Goal: Book appointment/travel/reservation

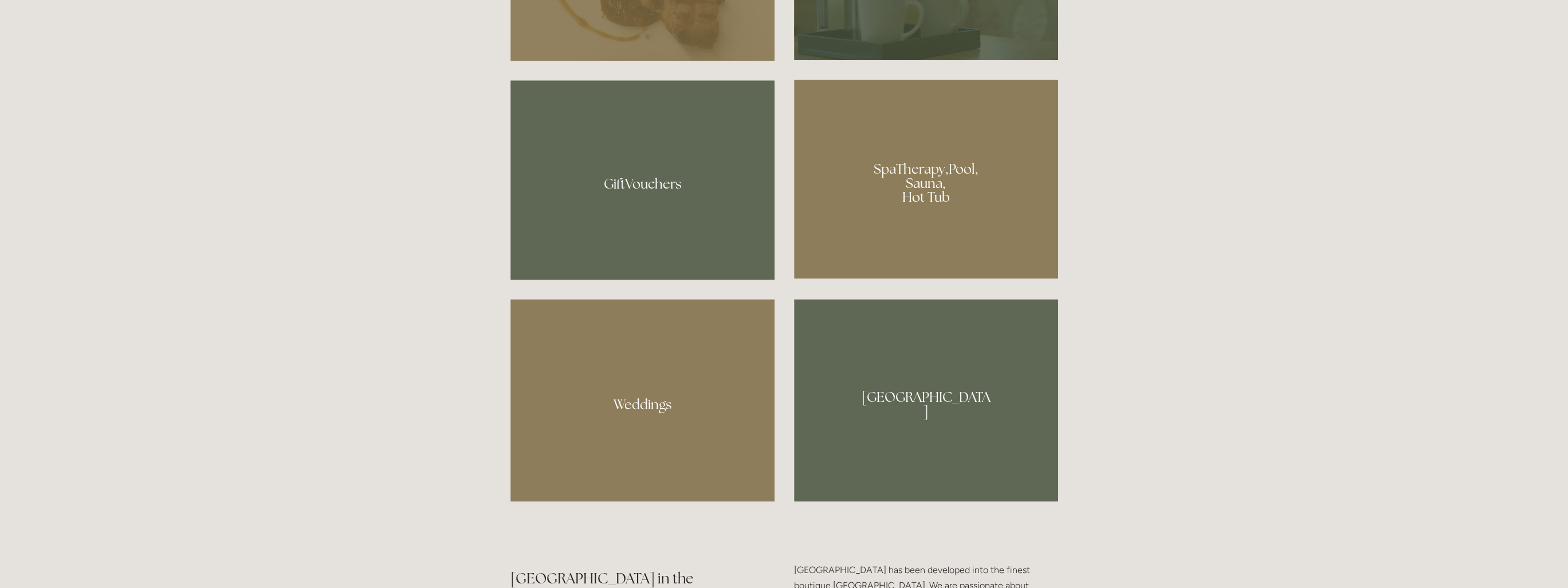
scroll to position [975, 0]
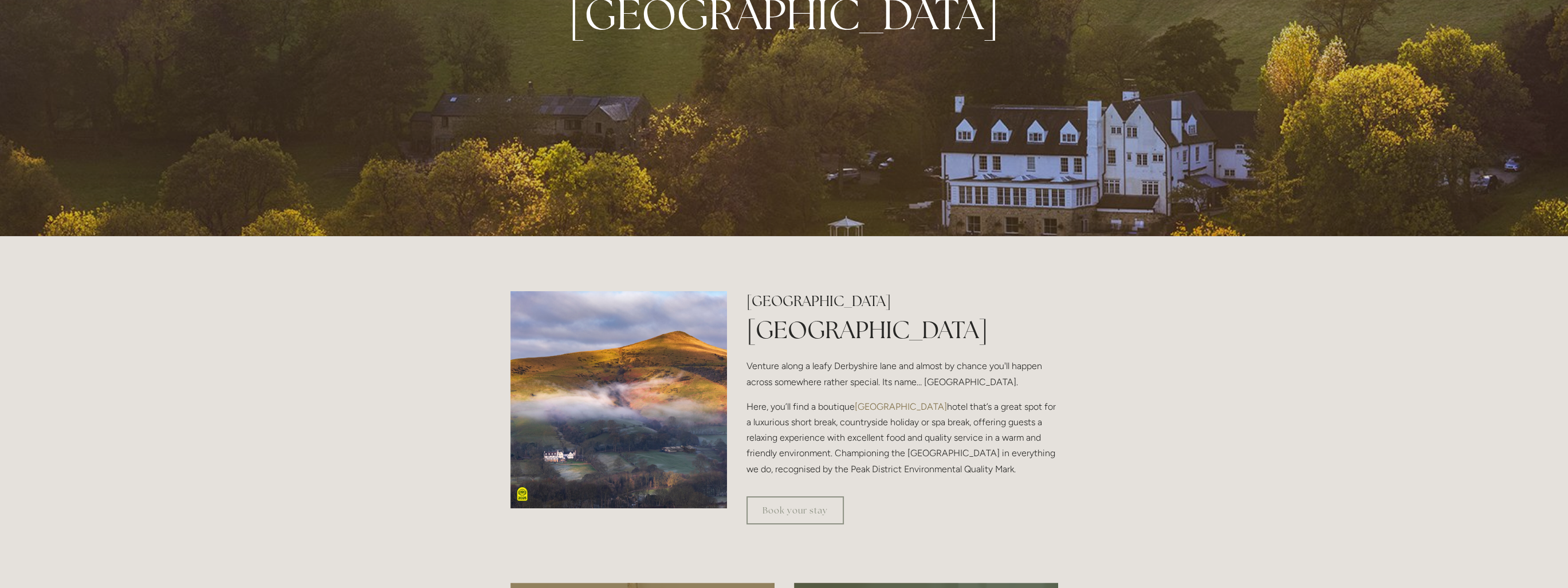
scroll to position [0, 0]
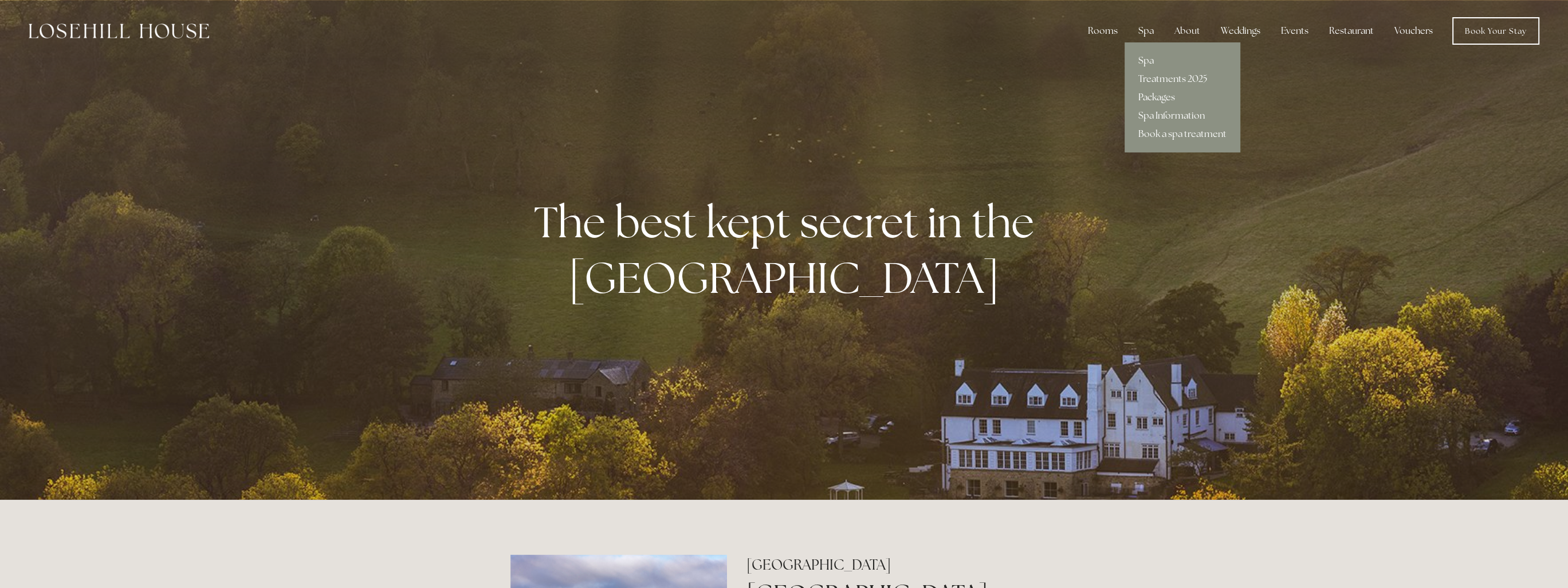
click at [1165, 96] on link "Packages" at bounding box center [1182, 97] width 116 height 19
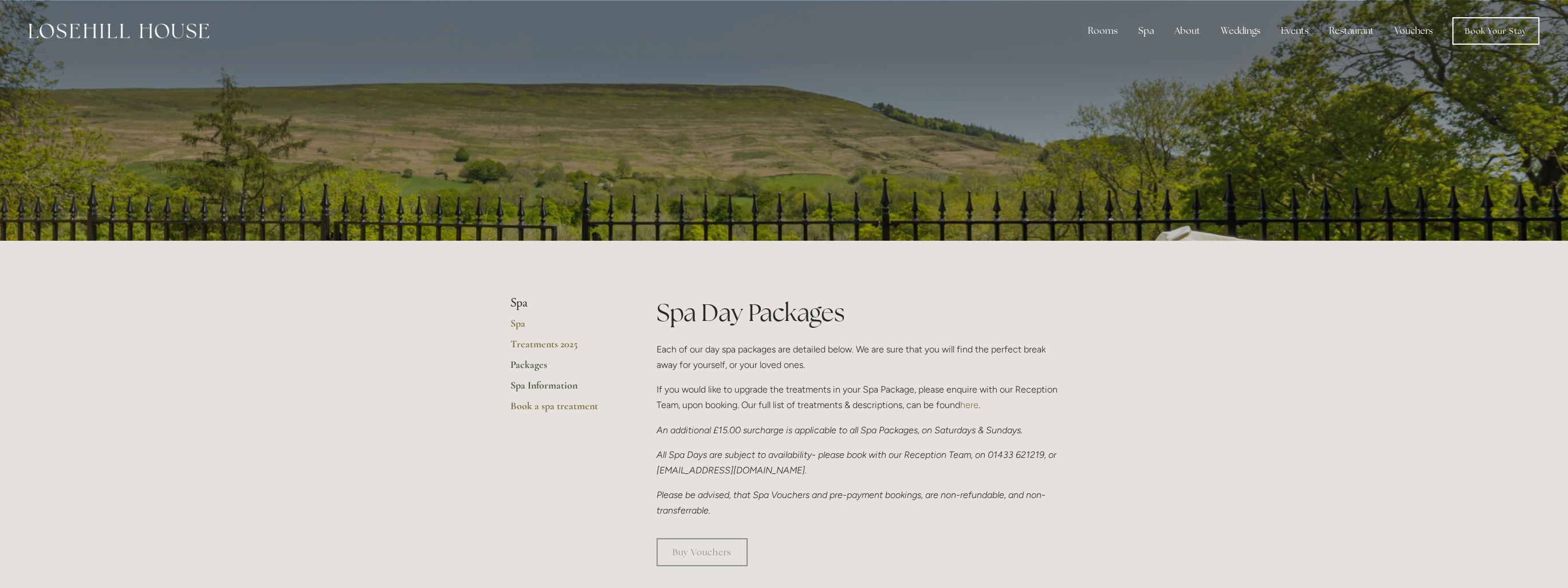
click at [571, 387] on link "Spa Information" at bounding box center [565, 389] width 109 height 20
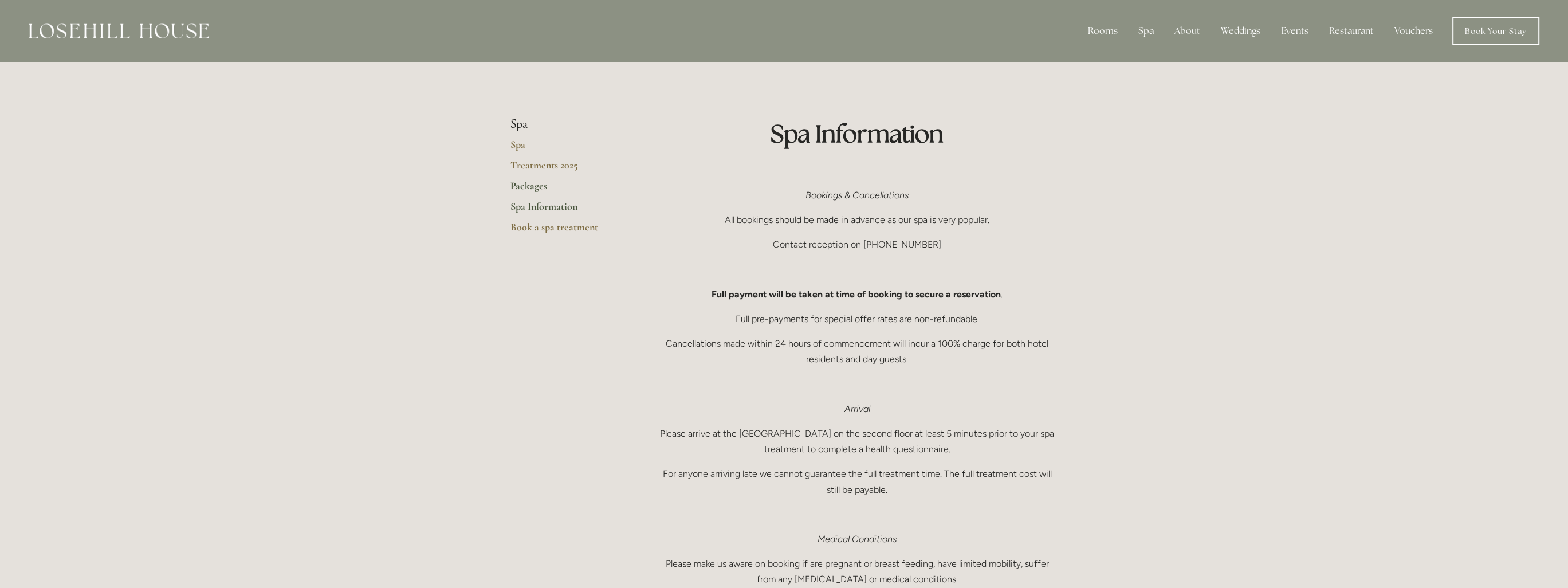
click at [532, 191] on link "Packages" at bounding box center [565, 190] width 109 height 20
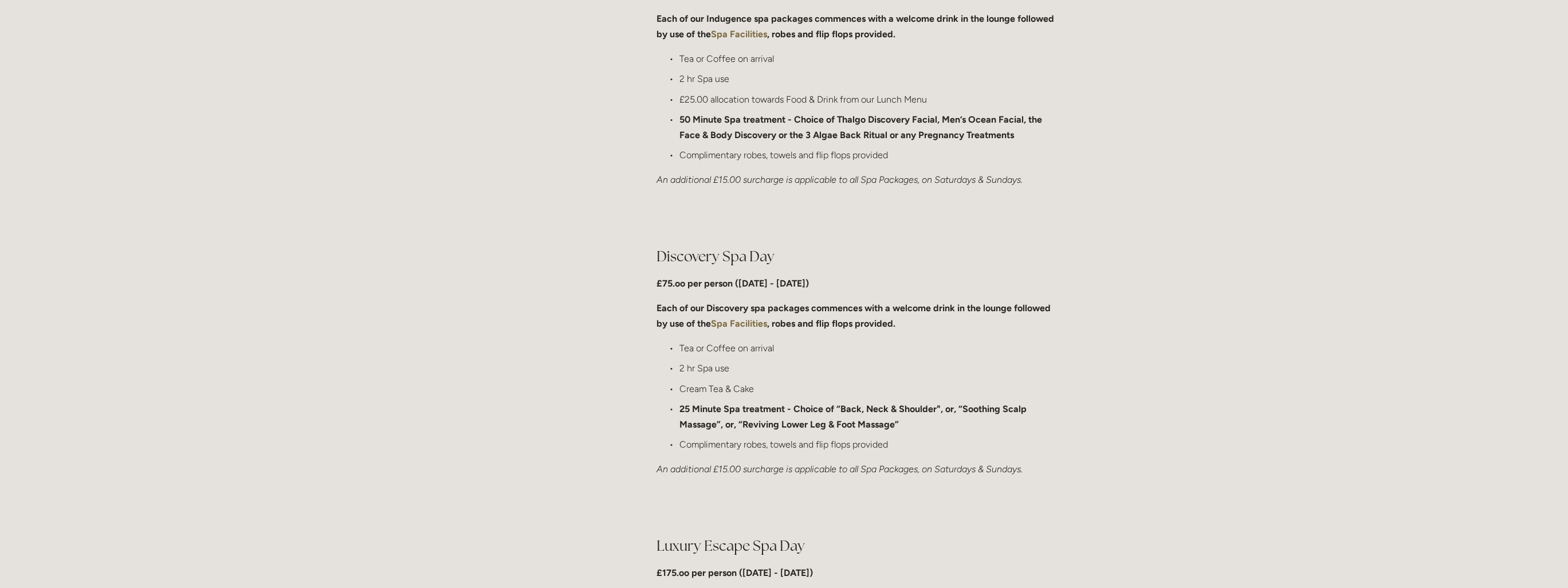
scroll to position [688, 0]
click at [729, 324] on strong "Spa Facilities" at bounding box center [739, 321] width 56 height 11
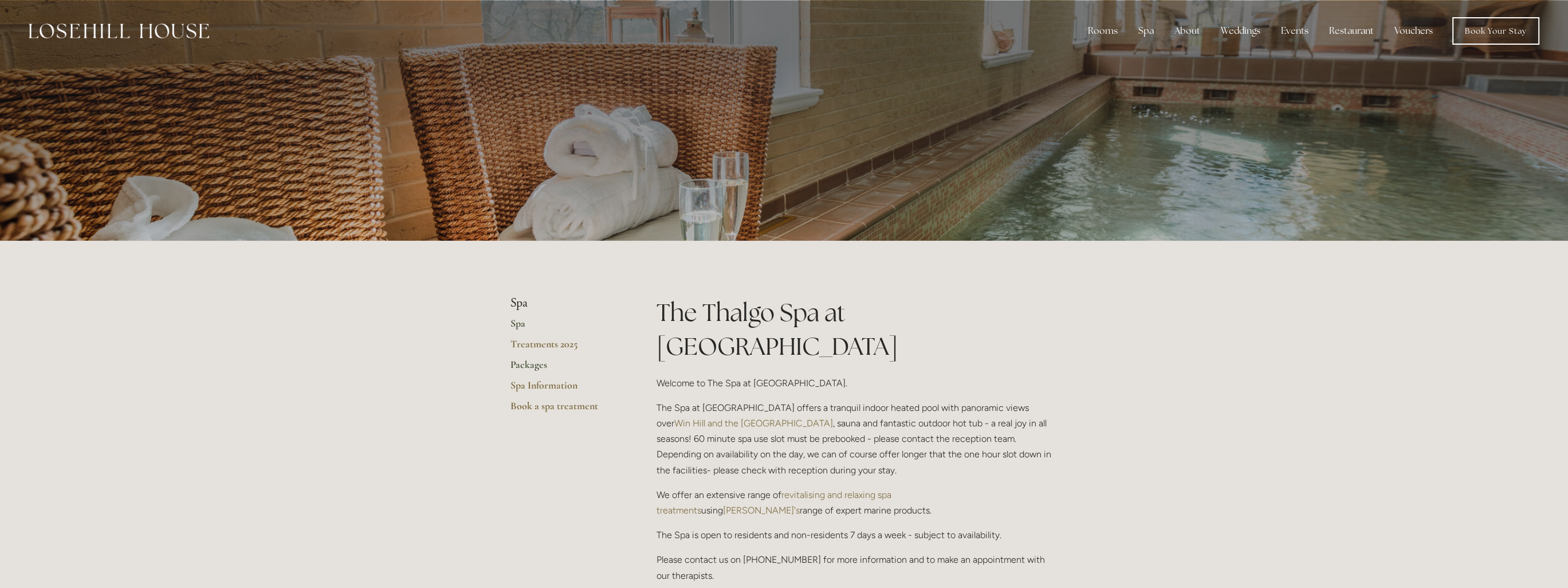
click at [539, 365] on link "Packages" at bounding box center [565, 368] width 109 height 20
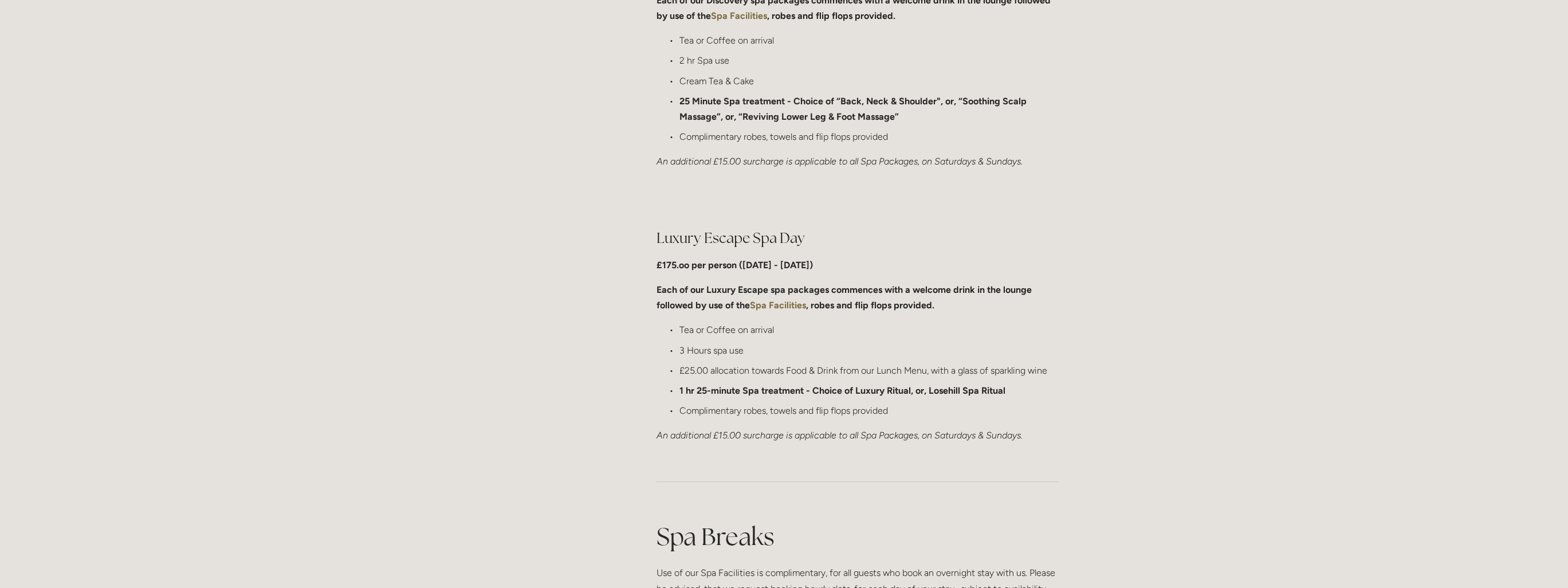
scroll to position [975, 0]
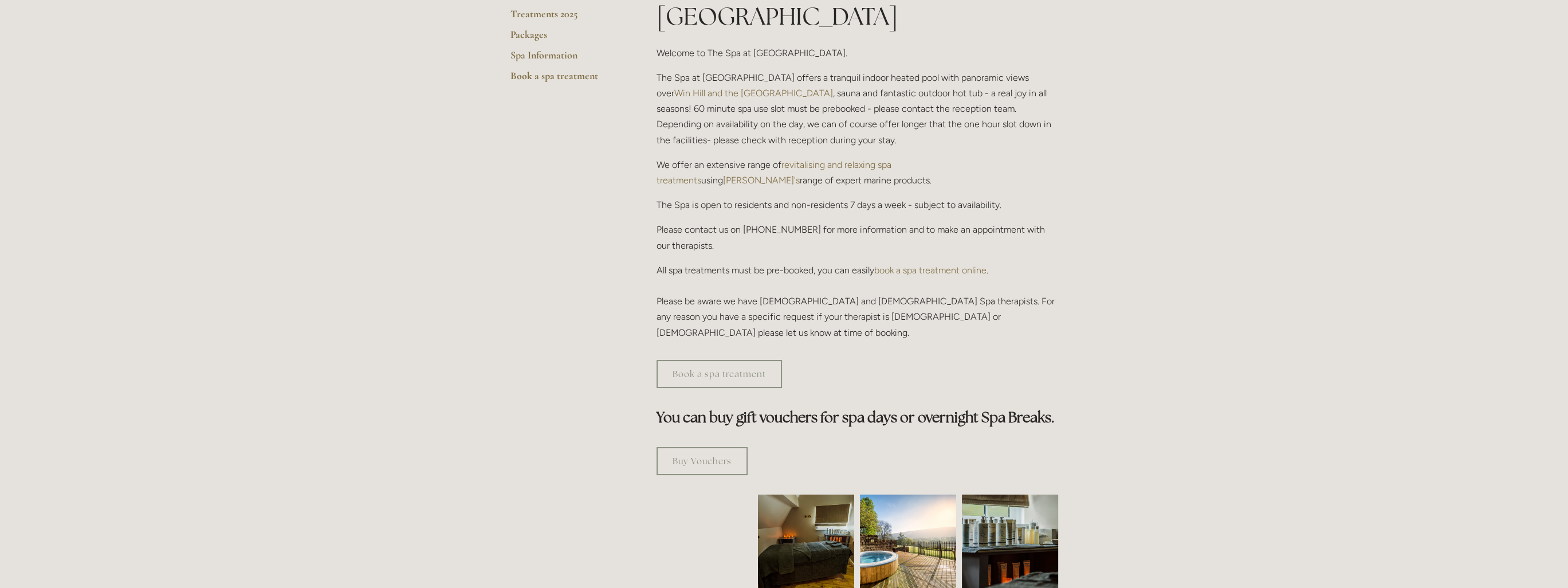
scroll to position [172, 0]
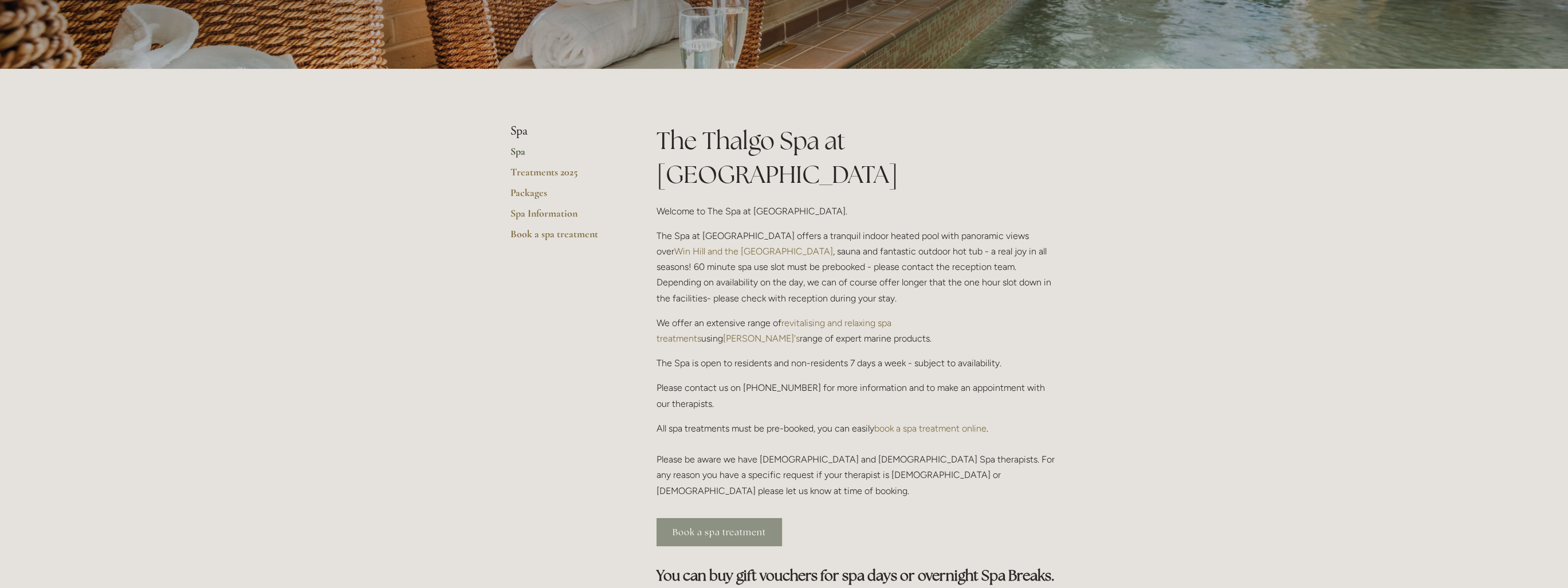
click at [749, 518] on link "Book a spa treatment" at bounding box center [719, 531] width 125 height 28
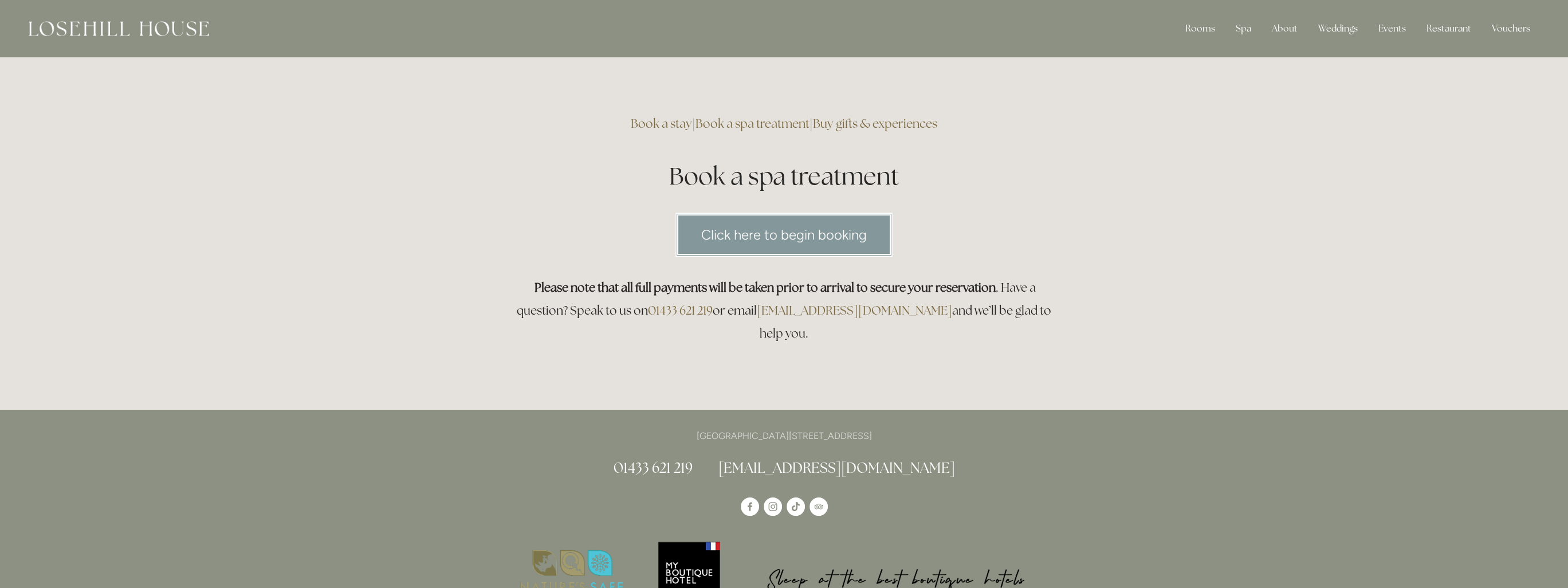
click at [852, 225] on link "Click here to begin booking" at bounding box center [784, 234] width 217 height 44
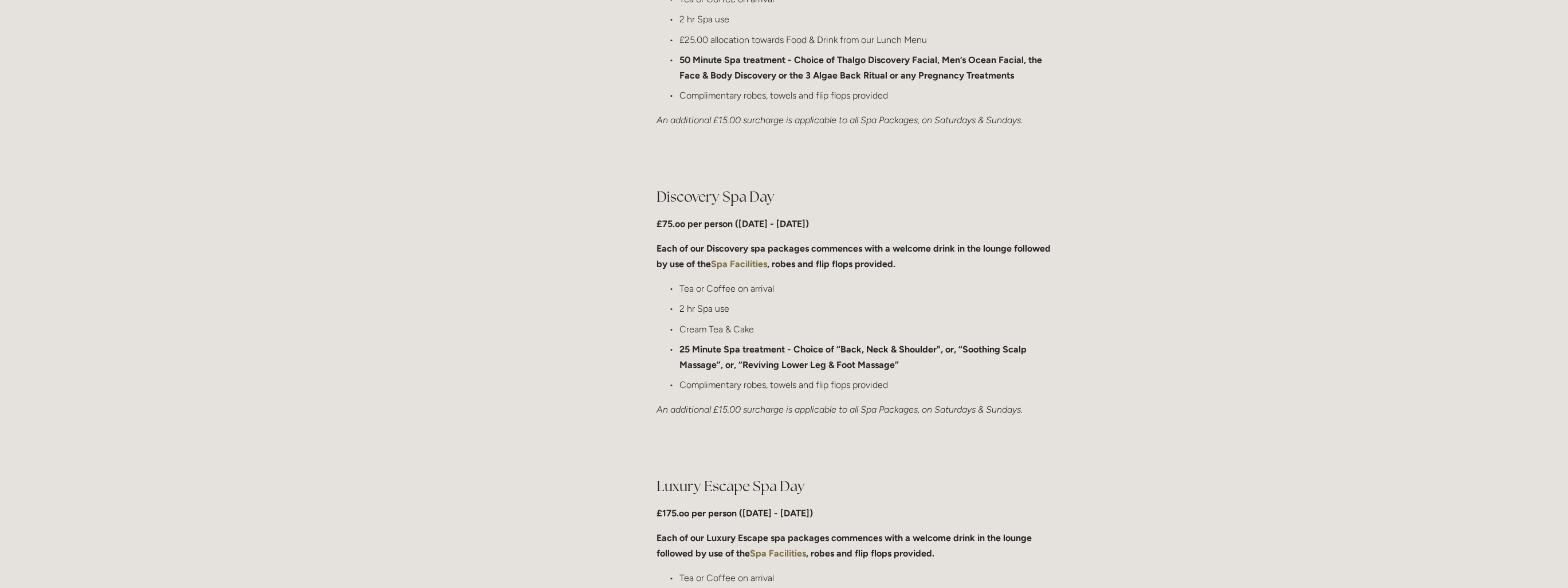
scroll to position [516, 0]
